Goal: Check status

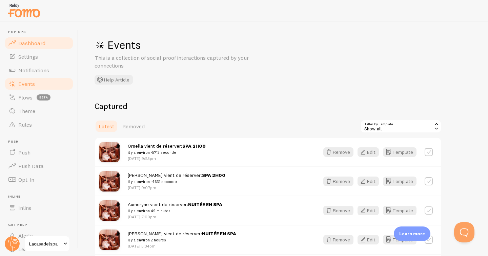
click at [50, 41] on link "Dashboard" at bounding box center [39, 43] width 70 height 14
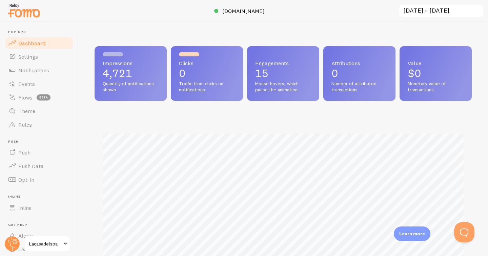
scroll to position [178, 377]
click at [429, 20] on div at bounding box center [244, 11] width 488 height 22
click at [439, 11] on input "[DATE] ~ [DATE]" at bounding box center [441, 11] width 85 height 14
